Goal: Task Accomplishment & Management: Manage account settings

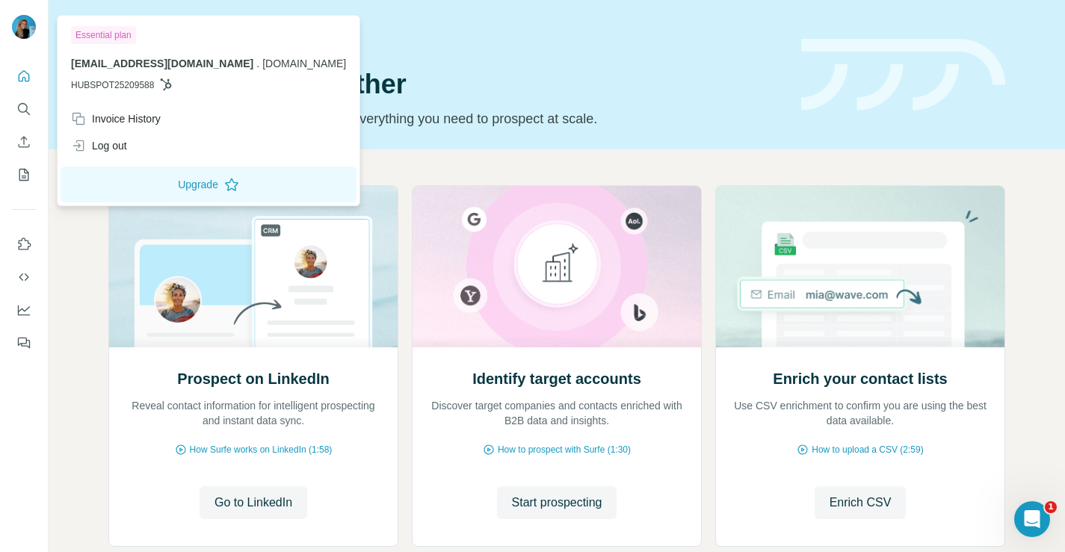
click at [13, 28] on img at bounding box center [24, 27] width 24 height 24
click at [139, 188] on button "Upgrade" at bounding box center [209, 185] width 296 height 36
click at [21, 39] on div at bounding box center [24, 28] width 24 height 27
click at [144, 194] on button "Upgrade" at bounding box center [209, 185] width 296 height 36
